Goal: Task Accomplishment & Management: Manage account settings

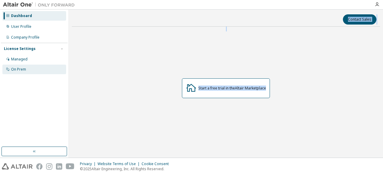
drag, startPoint x: 284, startPoint y: 91, endPoint x: 65, endPoint y: 69, distance: 220.4
click at [65, 69] on div "Dashboard User Profile Company Profile License Settings Managed On Prem Contact…" at bounding box center [191, 84] width 383 height 148
click at [65, 69] on div "On Prem" at bounding box center [34, 70] width 64 height 10
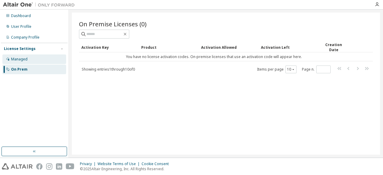
click at [40, 58] on div "Managed" at bounding box center [34, 59] width 64 height 10
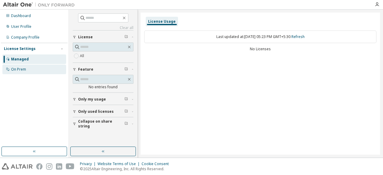
click at [21, 69] on div "On Prem" at bounding box center [18, 69] width 15 height 5
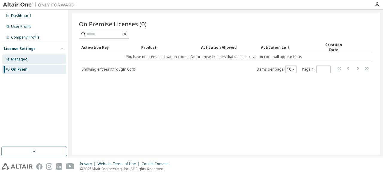
click at [55, 63] on div "Managed" at bounding box center [34, 59] width 64 height 10
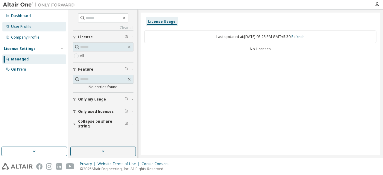
click at [44, 26] on div "User Profile" at bounding box center [34, 27] width 64 height 10
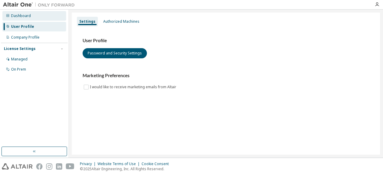
click at [46, 16] on div "Dashboard" at bounding box center [34, 16] width 64 height 10
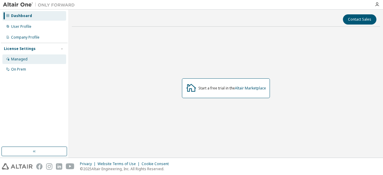
click at [24, 61] on div "Managed" at bounding box center [19, 59] width 16 height 5
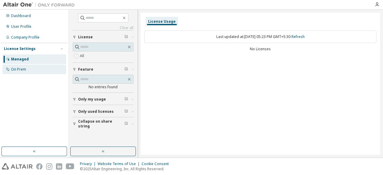
click at [28, 70] on div "On Prem" at bounding box center [34, 70] width 64 height 10
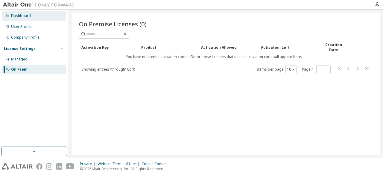
click at [31, 18] on div "Dashboard" at bounding box center [34, 16] width 64 height 10
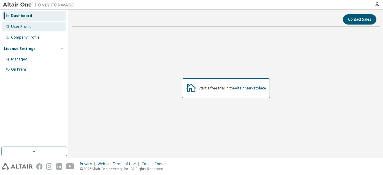
click at [33, 25] on div "User Profile" at bounding box center [34, 27] width 64 height 10
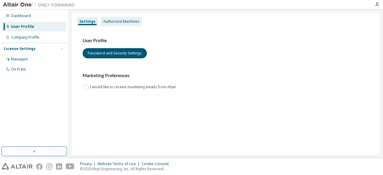
click at [123, 23] on div "Authorized Machines" at bounding box center [121, 21] width 36 height 5
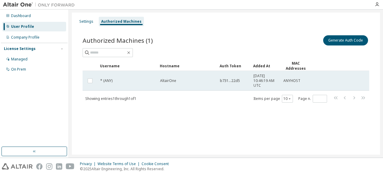
click at [209, 82] on div "AltairOne" at bounding box center [187, 80] width 54 height 5
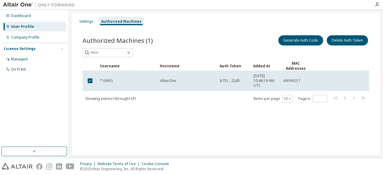
click at [209, 82] on div "AltairOne" at bounding box center [187, 80] width 54 height 5
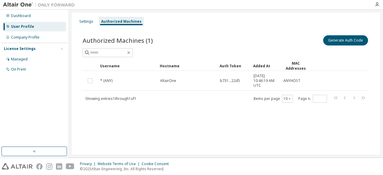
click at [22, 32] on div "Dashboard User Profile Company Profile License Settings Managed On Prem" at bounding box center [34, 42] width 67 height 64
click at [26, 37] on div "Company Profile" at bounding box center [25, 37] width 28 height 5
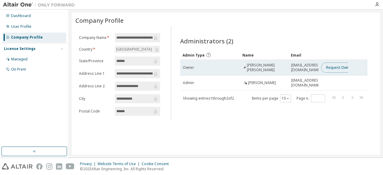
click at [335, 65] on button "Request Owner Change" at bounding box center [346, 67] width 51 height 10
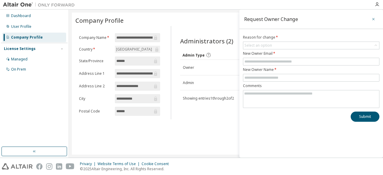
click at [374, 19] on icon "button" at bounding box center [373, 19] width 4 height 5
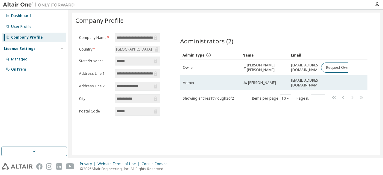
click at [319, 84] on td at bounding box center [333, 82] width 30 height 15
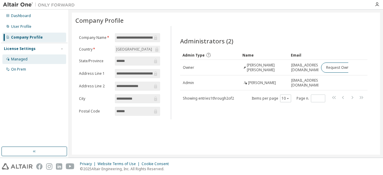
click at [27, 58] on div "Managed" at bounding box center [34, 59] width 64 height 10
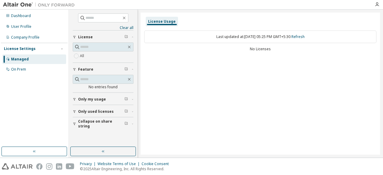
click at [74, 111] on icon "button" at bounding box center [75, 112] width 4 height 4
click at [22, 68] on div "On Prem" at bounding box center [18, 69] width 15 height 5
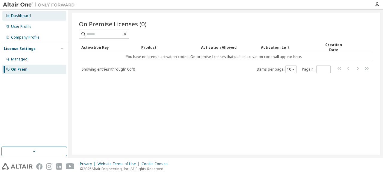
click at [22, 16] on div "Dashboard" at bounding box center [21, 15] width 20 height 5
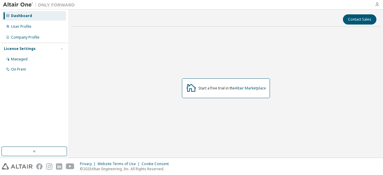
click at [378, 3] on icon "button" at bounding box center [376, 4] width 5 height 5
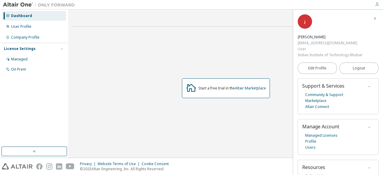
scroll to position [32, 0]
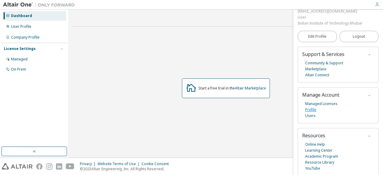
click at [308, 107] on link "Profile" at bounding box center [310, 110] width 11 height 6
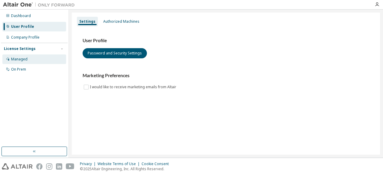
click at [25, 59] on div "Managed" at bounding box center [19, 59] width 16 height 5
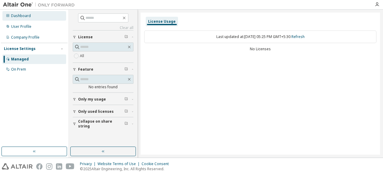
click at [30, 16] on div "Dashboard" at bounding box center [34, 16] width 64 height 10
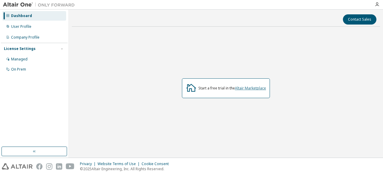
click at [246, 89] on link "Altair Marketplace" at bounding box center [250, 87] width 31 height 5
click at [24, 57] on div "Managed" at bounding box center [19, 59] width 16 height 5
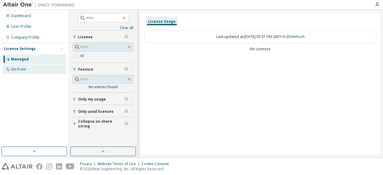
click at [30, 69] on div "On Prem" at bounding box center [34, 70] width 64 height 10
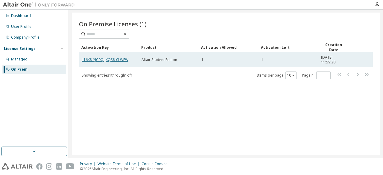
click at [123, 59] on link "L16X8-YJC9Q-JXQS8-0LWEW" at bounding box center [105, 59] width 47 height 5
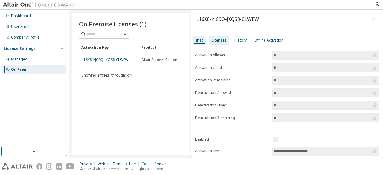
click at [221, 38] on div "Licenses" at bounding box center [218, 40] width 15 height 5
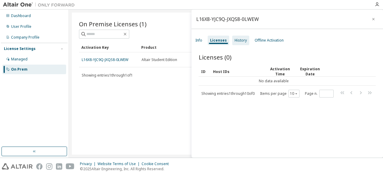
click at [238, 39] on div "History" at bounding box center [240, 40] width 12 height 5
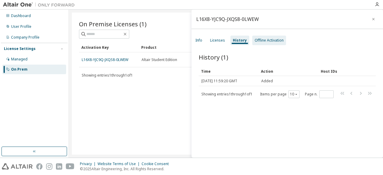
click at [260, 39] on div "Offline Activation" at bounding box center [268, 40] width 29 height 5
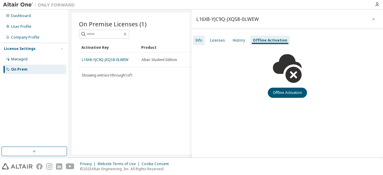
click at [198, 39] on div "Info" at bounding box center [198, 40] width 7 height 5
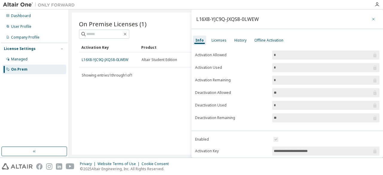
click at [371, 21] on icon "button" at bounding box center [373, 19] width 4 height 5
